Goal: Use online tool/utility

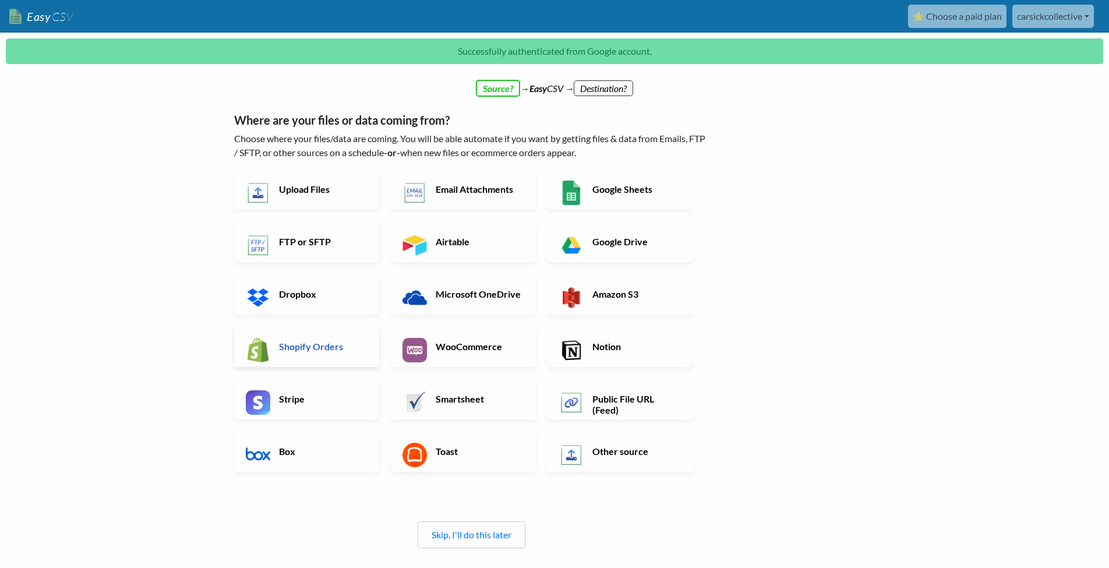
click at [325, 351] on h6 "Shopify Orders" at bounding box center [321, 346] width 91 height 11
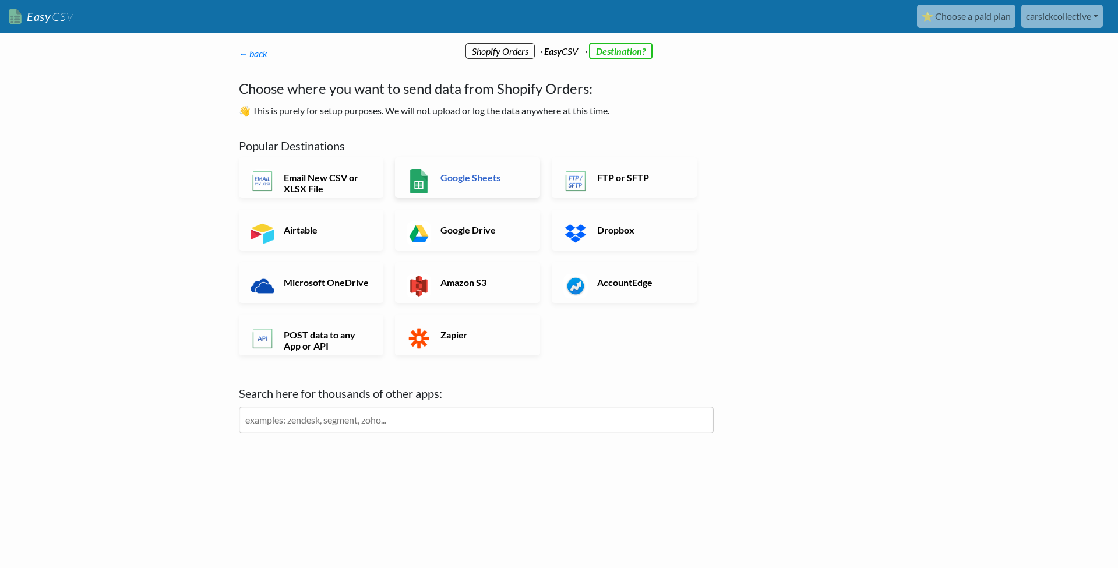
click at [479, 179] on h6 "Google Sheets" at bounding box center [483, 177] width 91 height 11
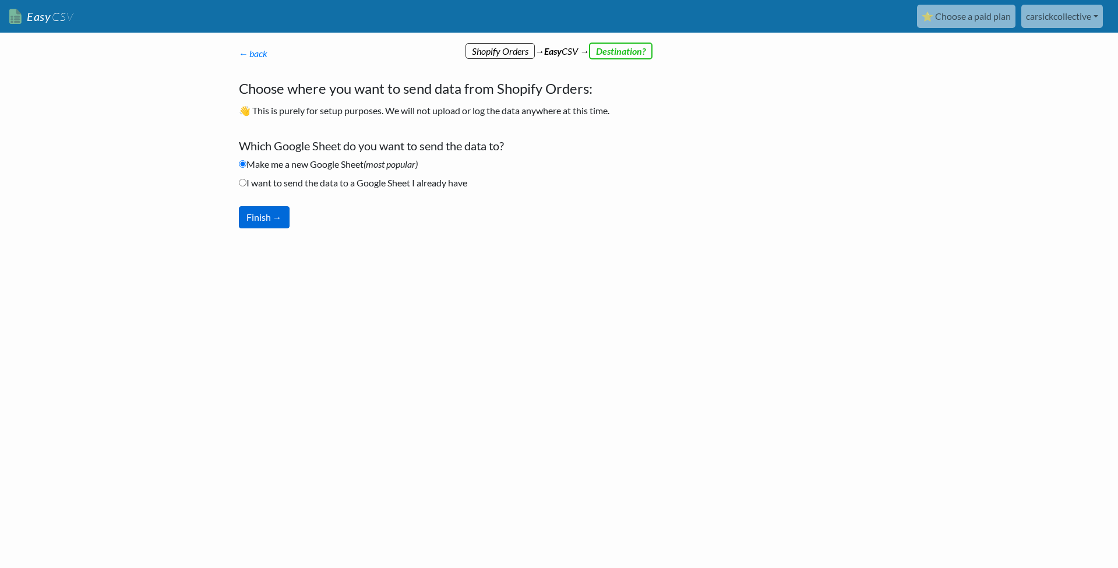
click at [267, 218] on button "Finish →" at bounding box center [264, 217] width 51 height 22
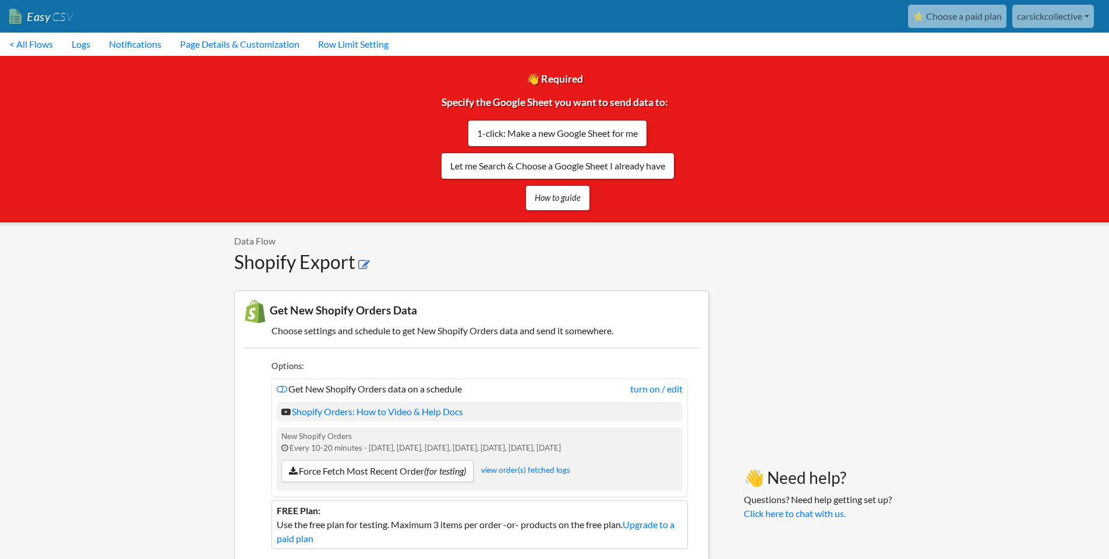
scroll to position [83, 0]
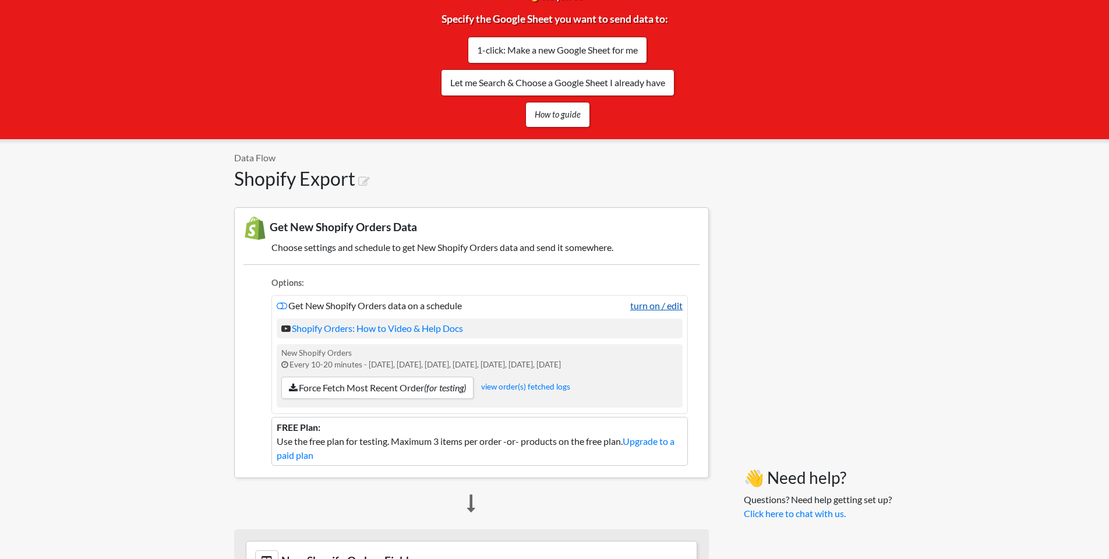
click at [675, 307] on link "turn on / edit" at bounding box center [656, 306] width 52 height 14
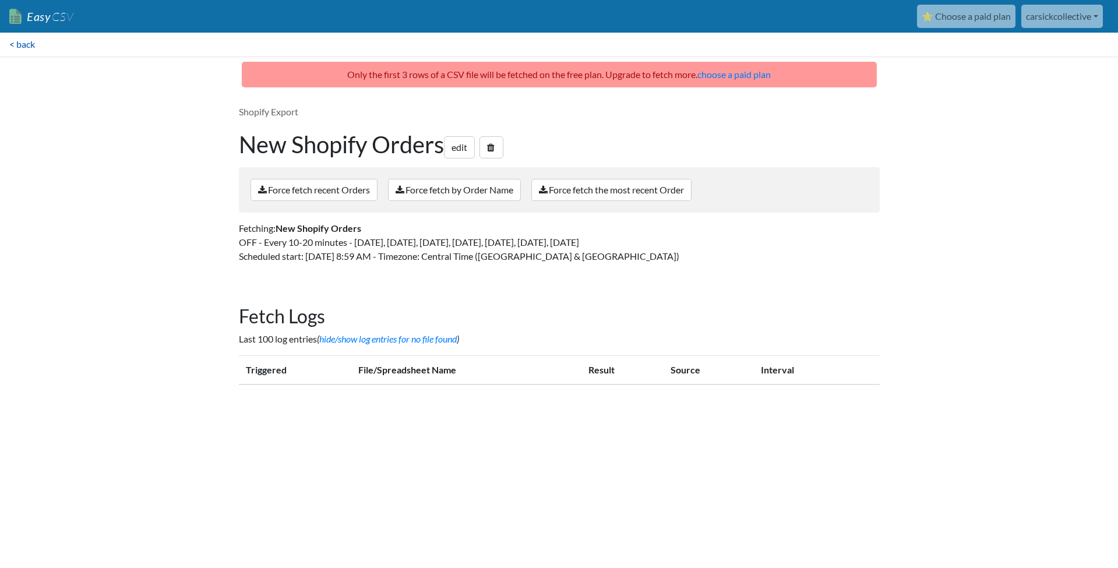
click at [30, 43] on link "< back" at bounding box center [22, 44] width 44 height 23
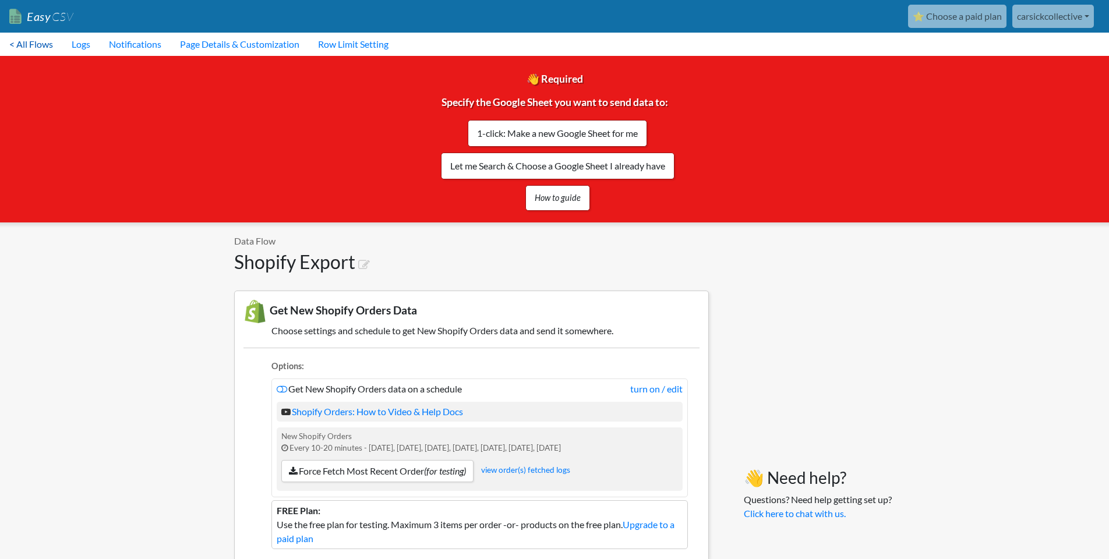
click at [27, 44] on link "< All Flows" at bounding box center [31, 44] width 62 height 23
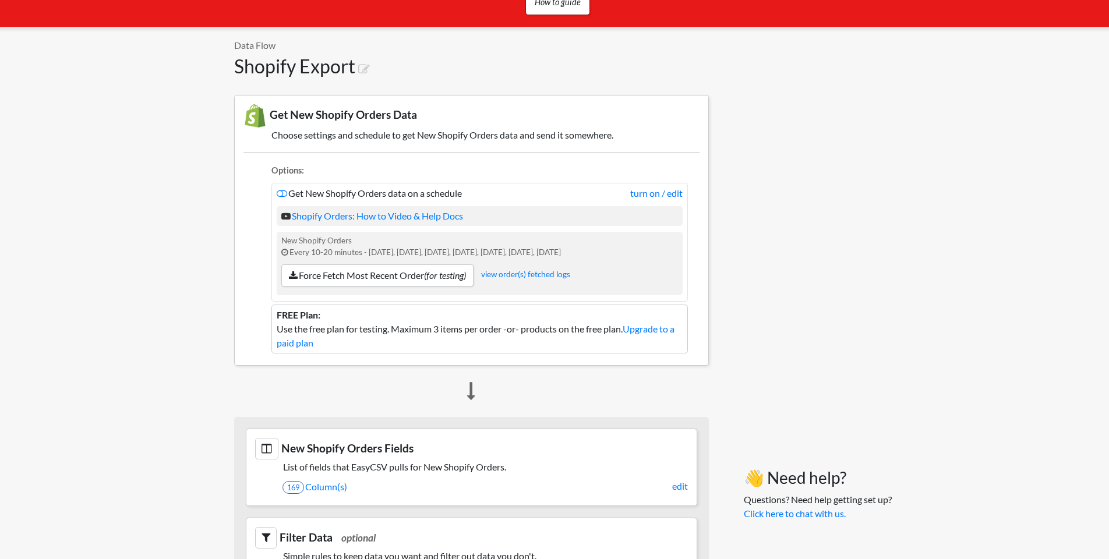
scroll to position [190, 0]
